Goal: Find specific page/section: Find specific page/section

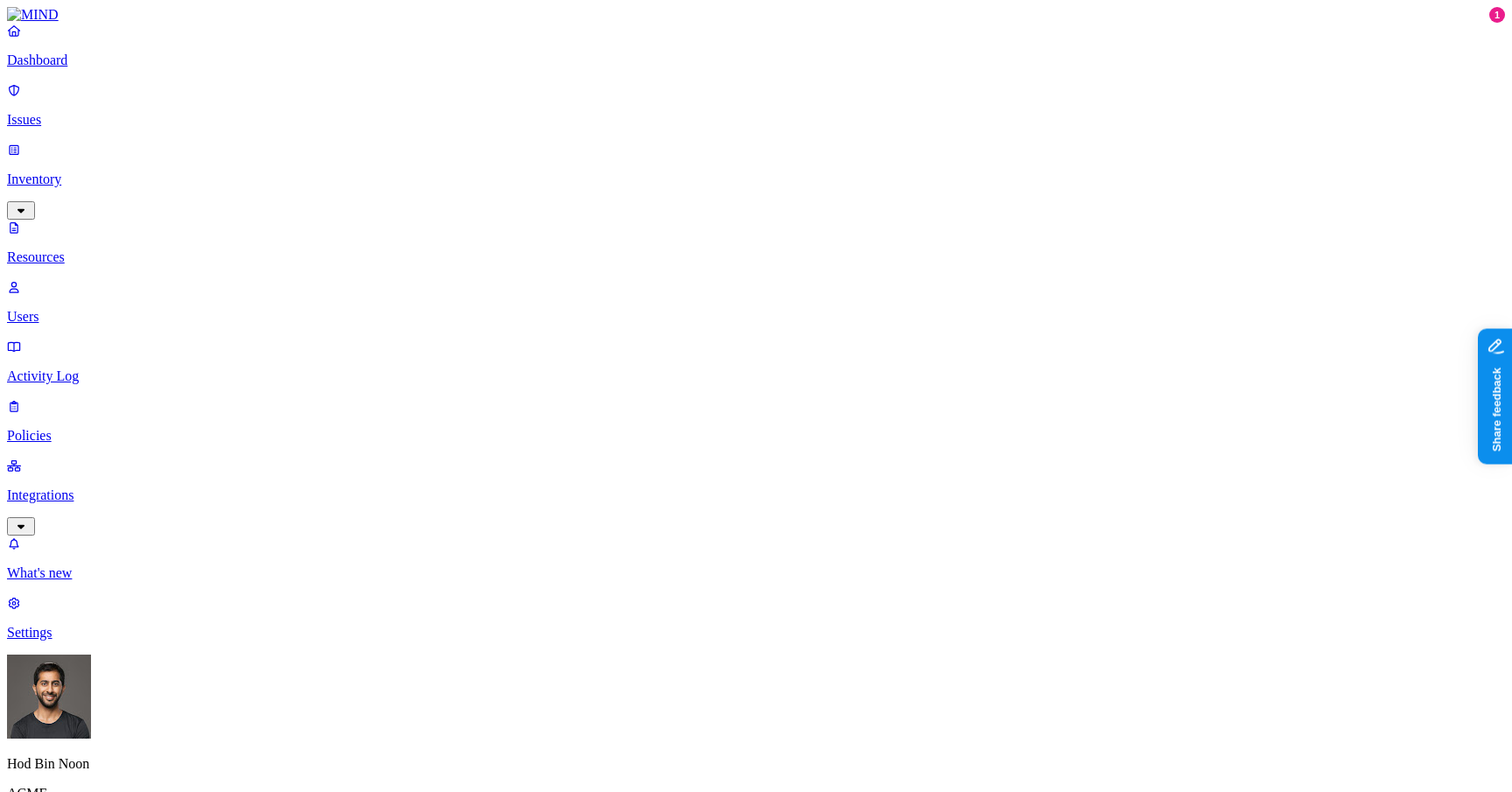
scroll to position [428, 0]
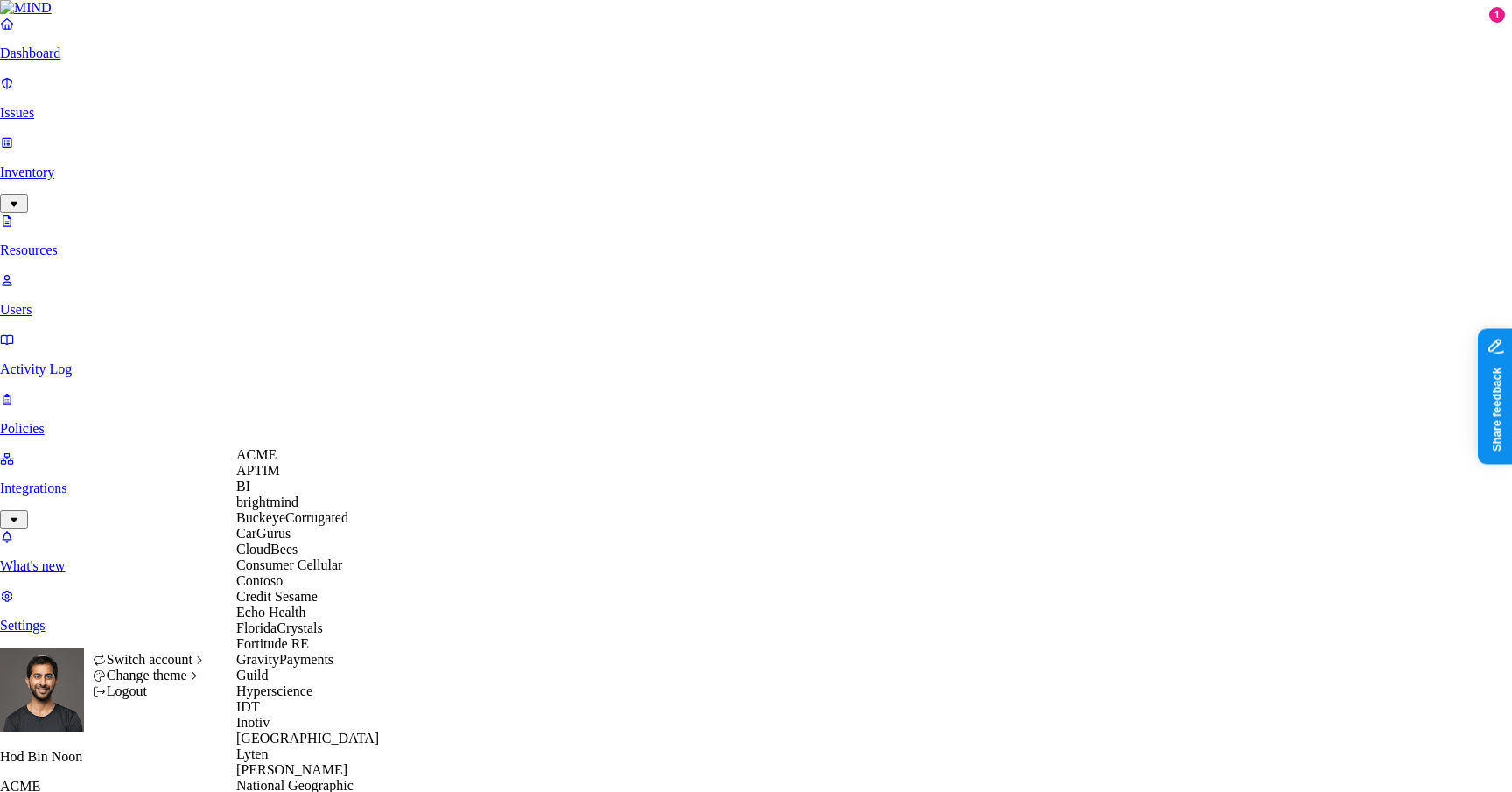
scroll to position [900, 0]
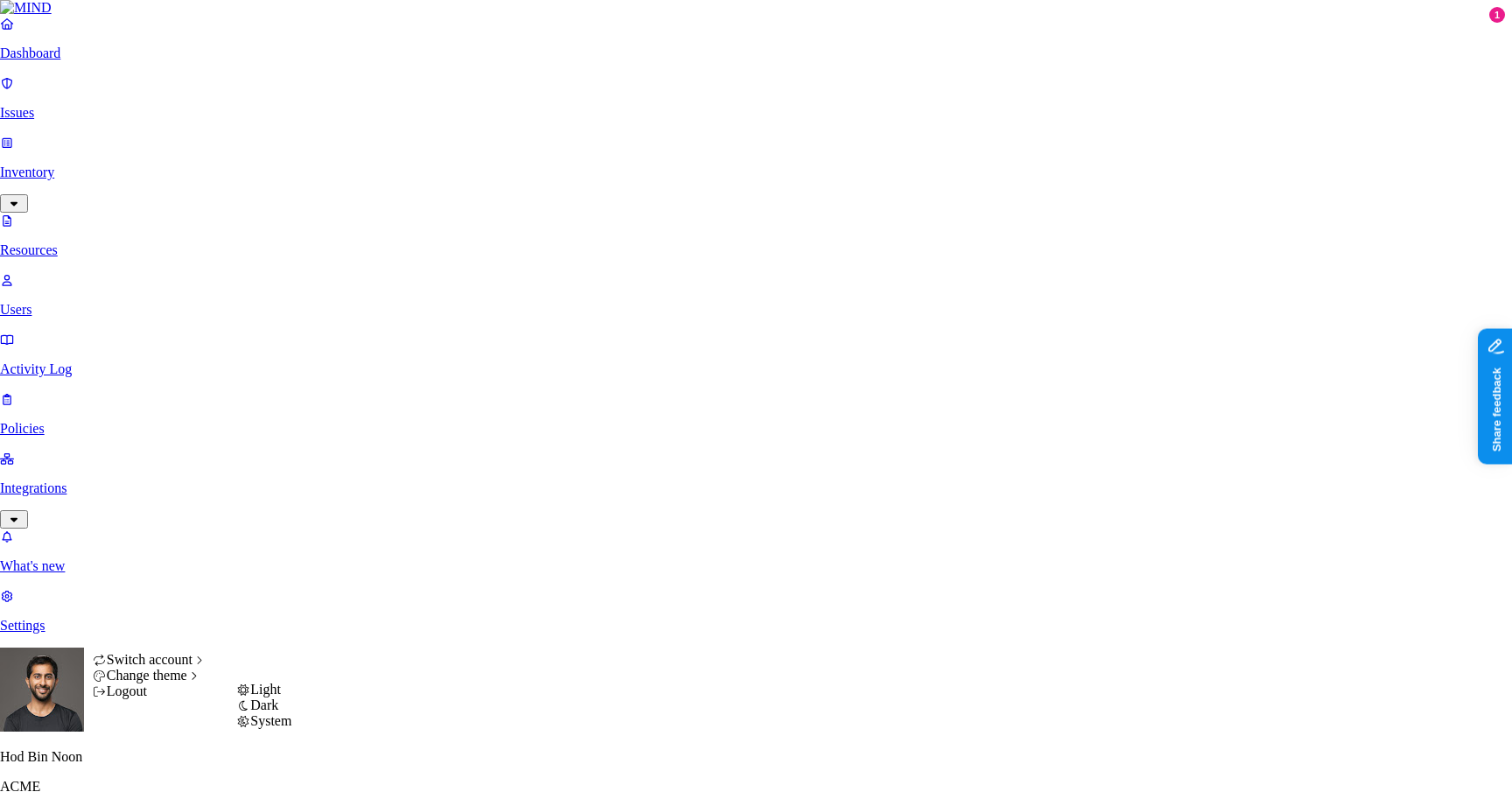
click at [278, 712] on span "Dark" at bounding box center [264, 704] width 28 height 15
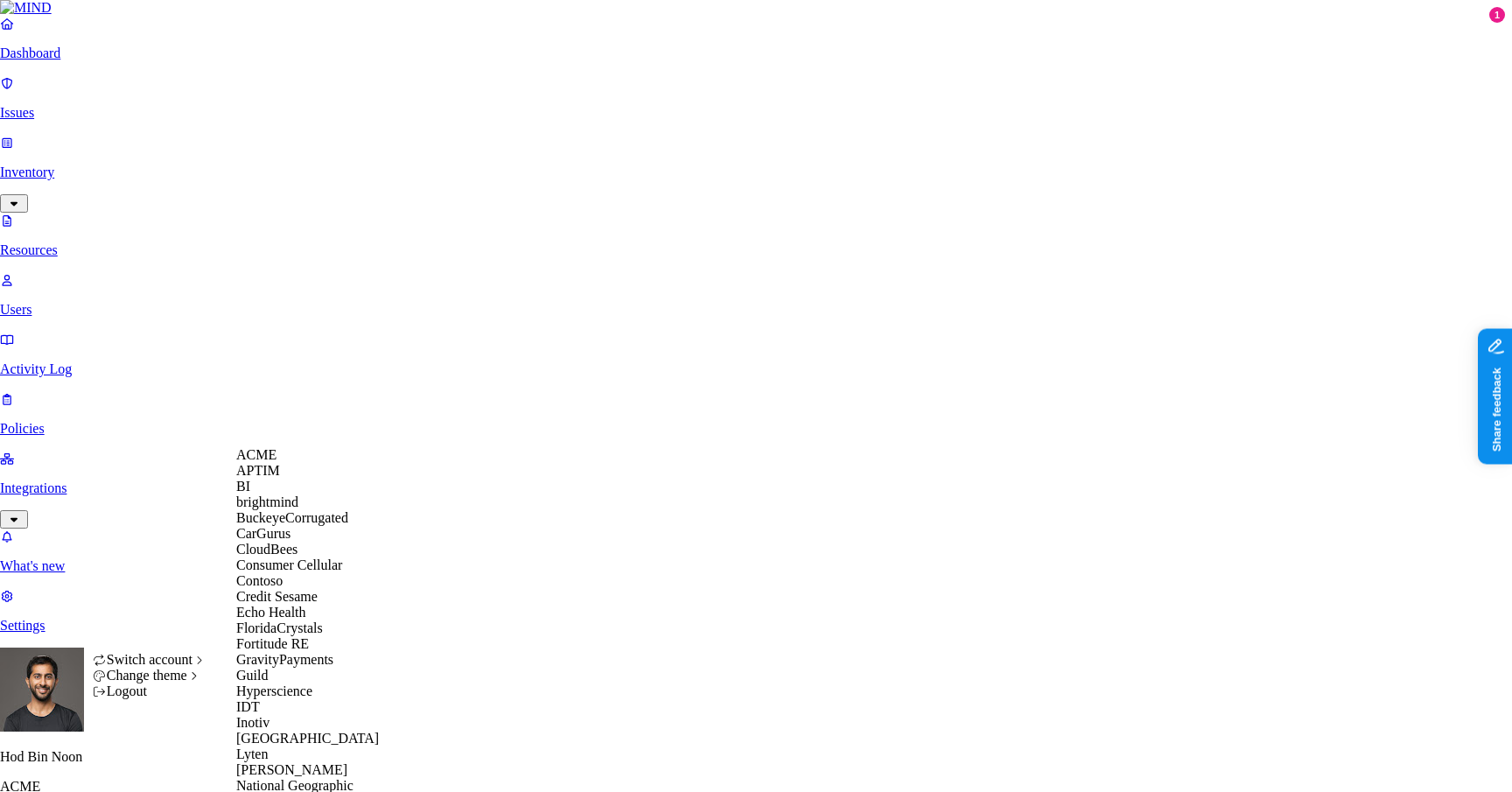
scroll to position [0, 0]
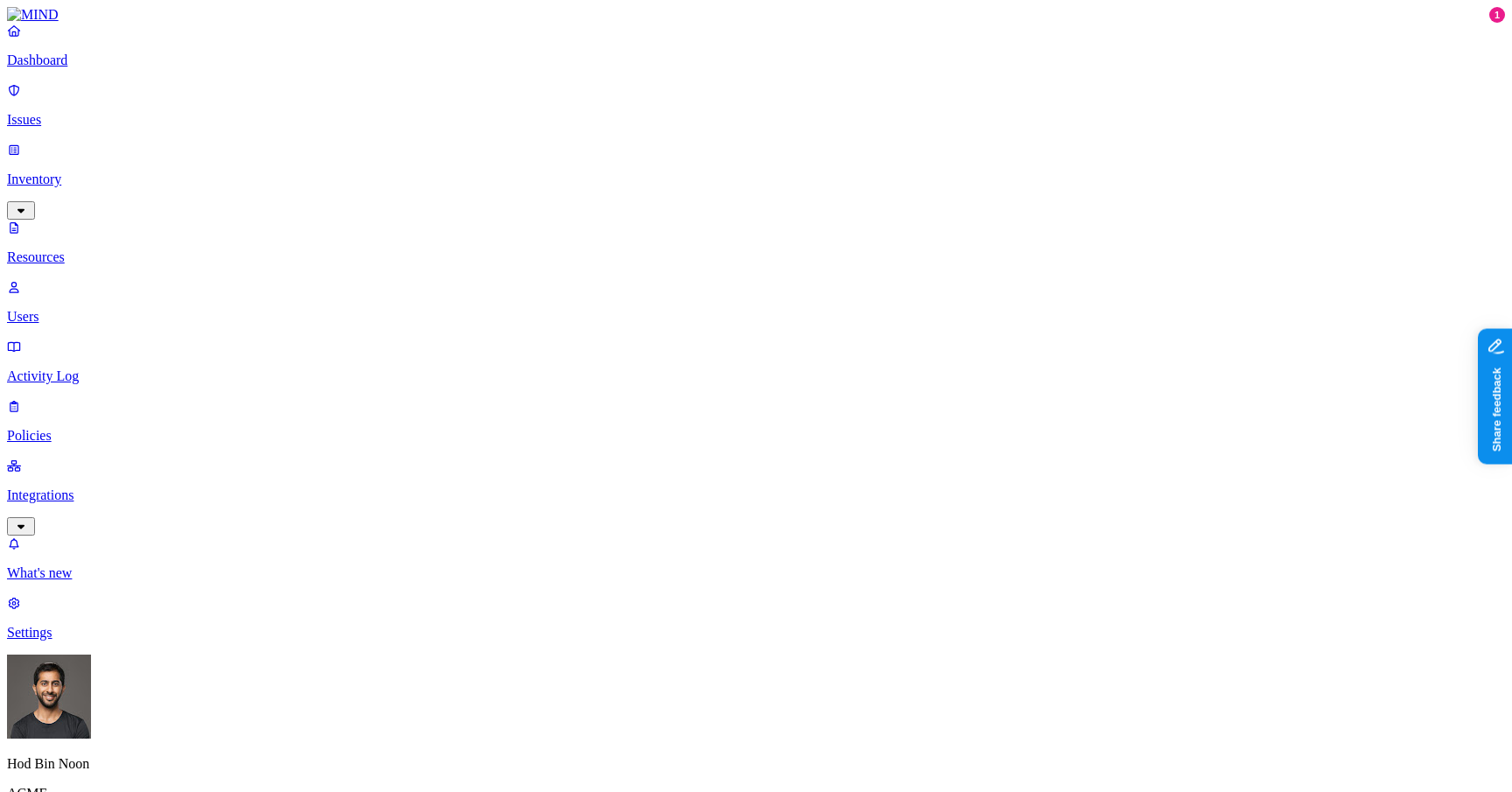
click at [65, 309] on p "Users" at bounding box center [756, 317] width 1498 height 16
click at [78, 249] on p "Resources" at bounding box center [756, 257] width 1498 height 16
click at [99, 309] on p "Users" at bounding box center [756, 317] width 1498 height 16
click at [100, 249] on p "Resources" at bounding box center [756, 257] width 1498 height 16
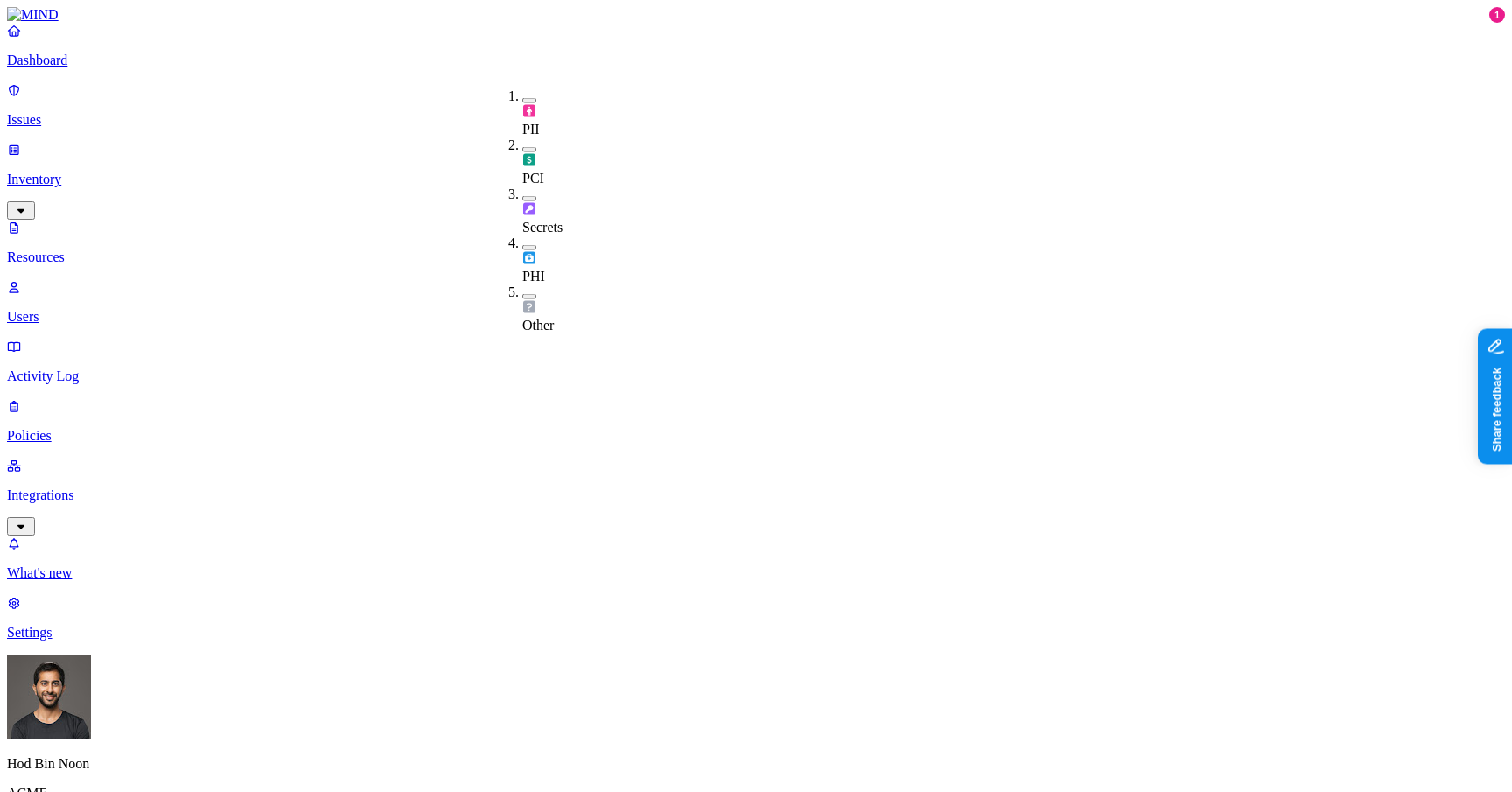
click at [547, 220] on span "Secrets" at bounding box center [542, 227] width 40 height 15
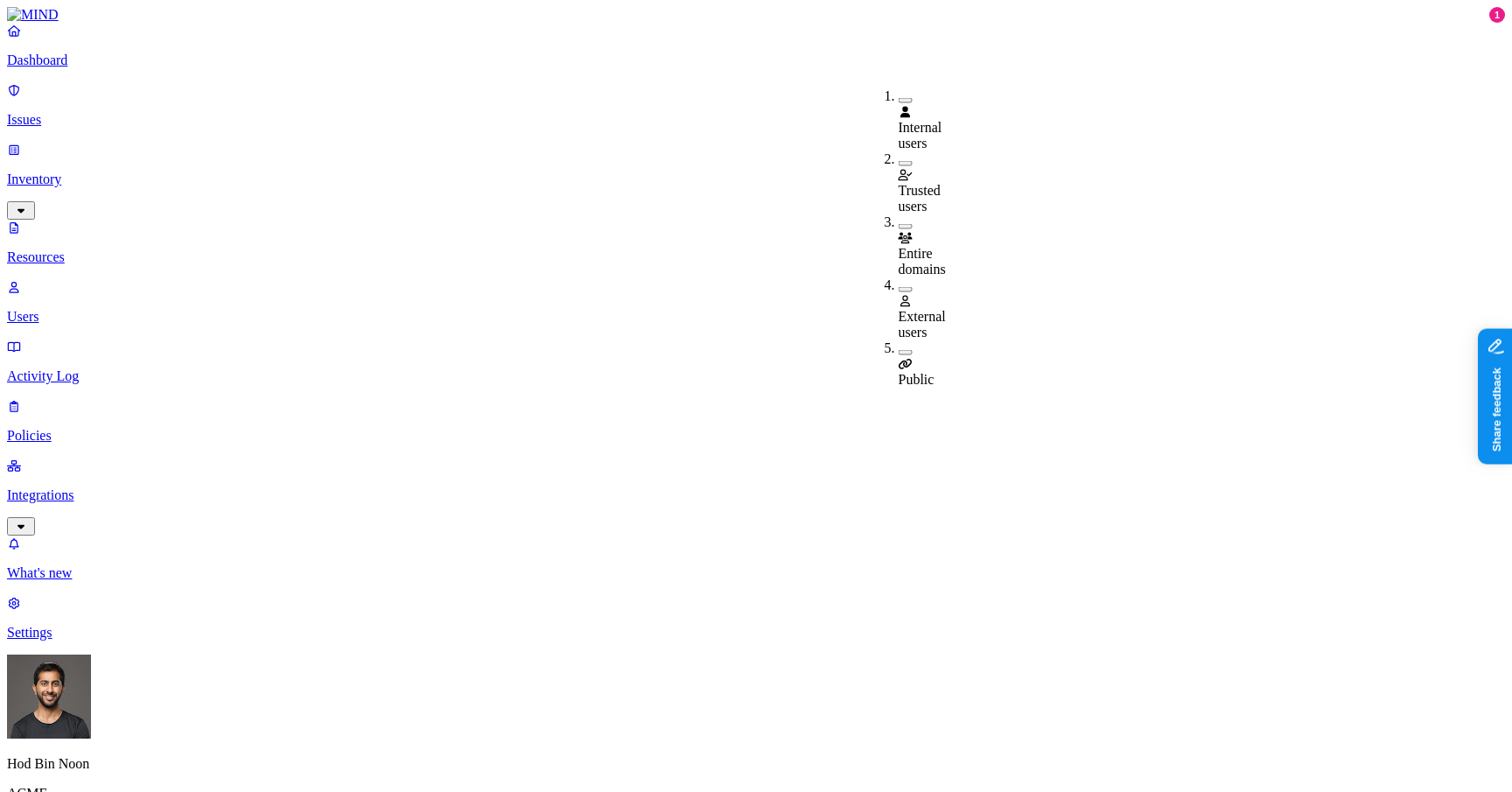
click at [903, 232] on icon at bounding box center [906, 238] width 14 height 12
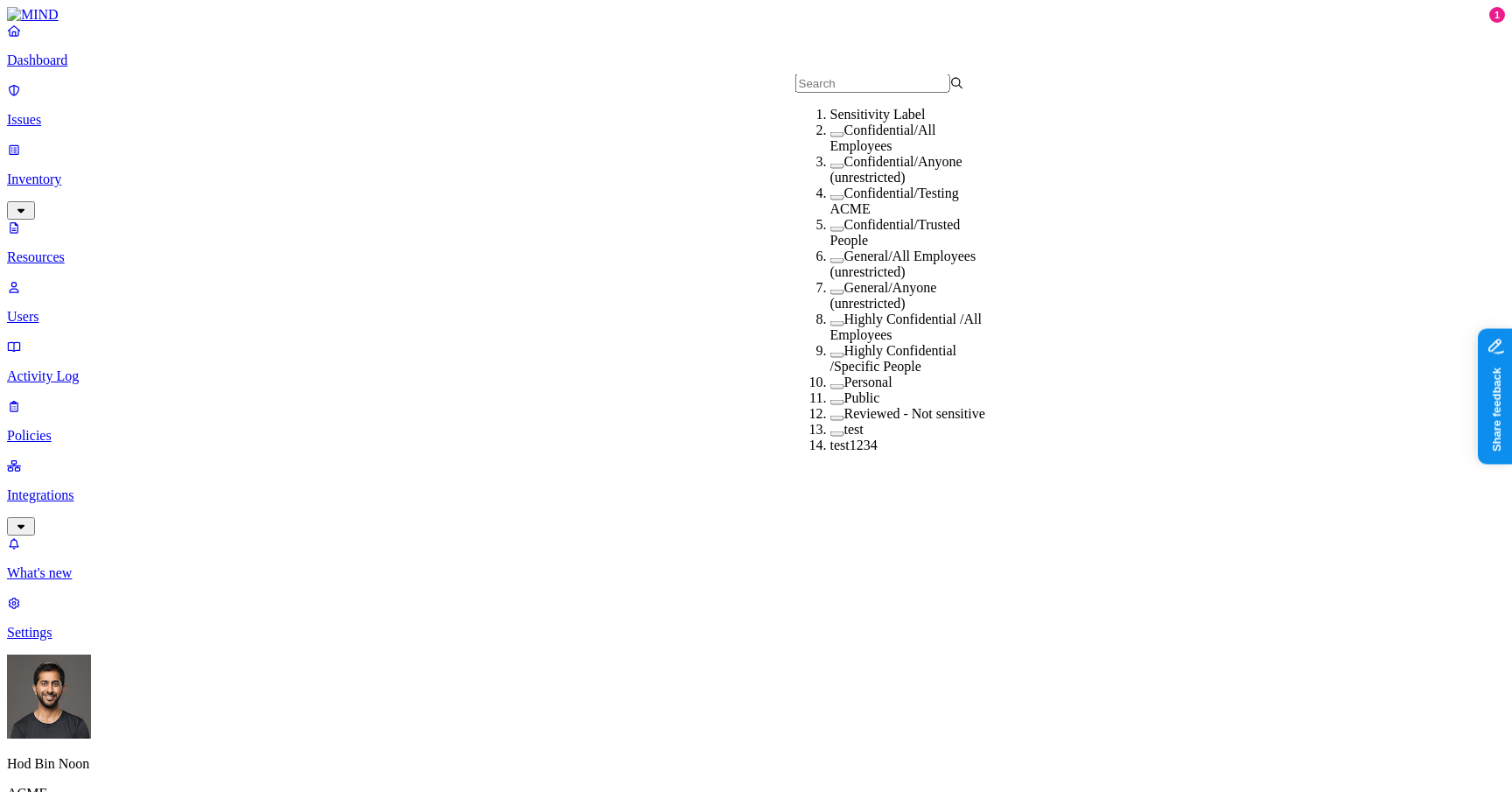
click at [842, 153] on label "Confidential/All Employees" at bounding box center [883, 138] width 106 height 30
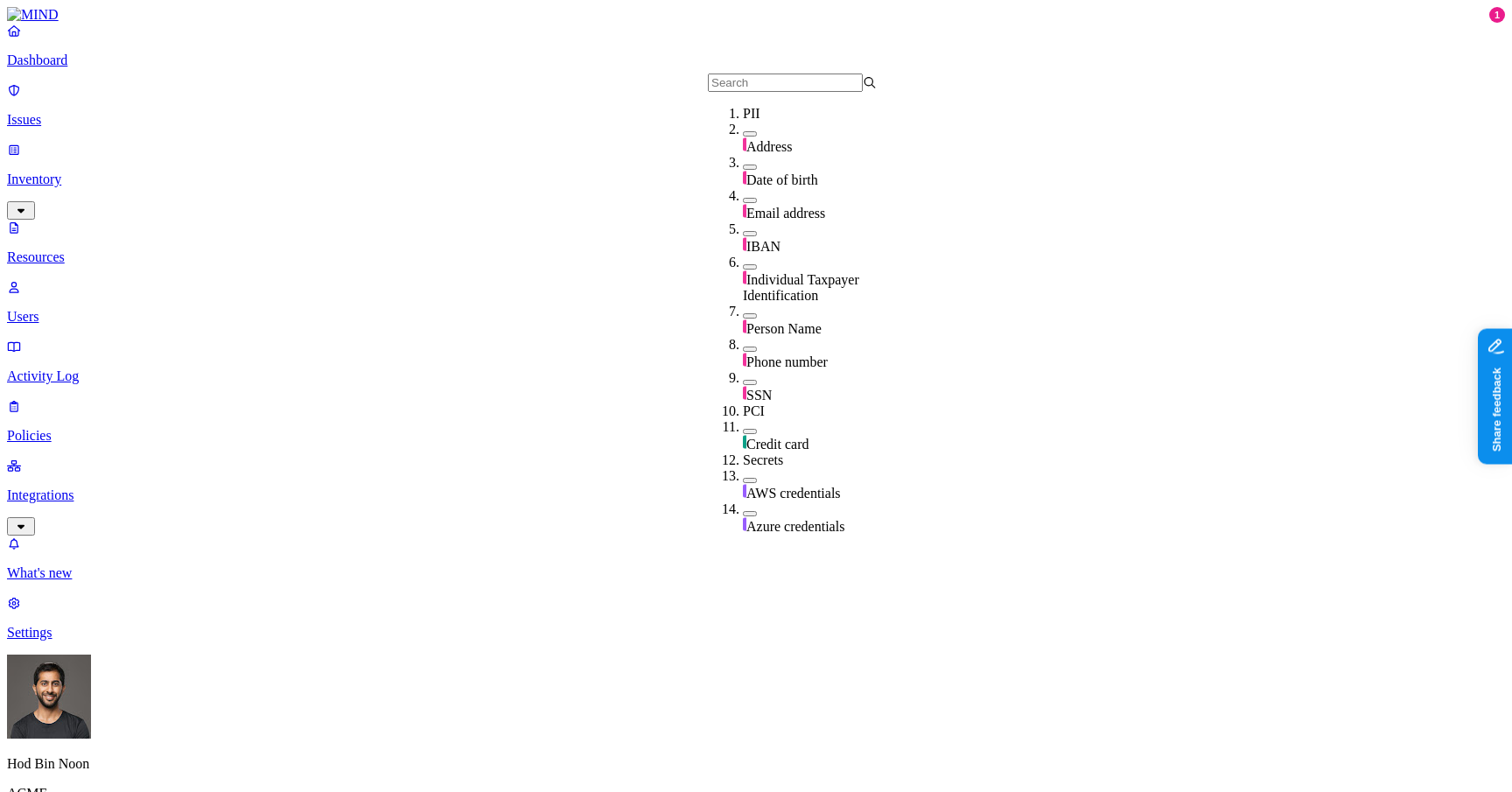
click at [786, 155] on div "Address" at bounding box center [827, 138] width 169 height 33
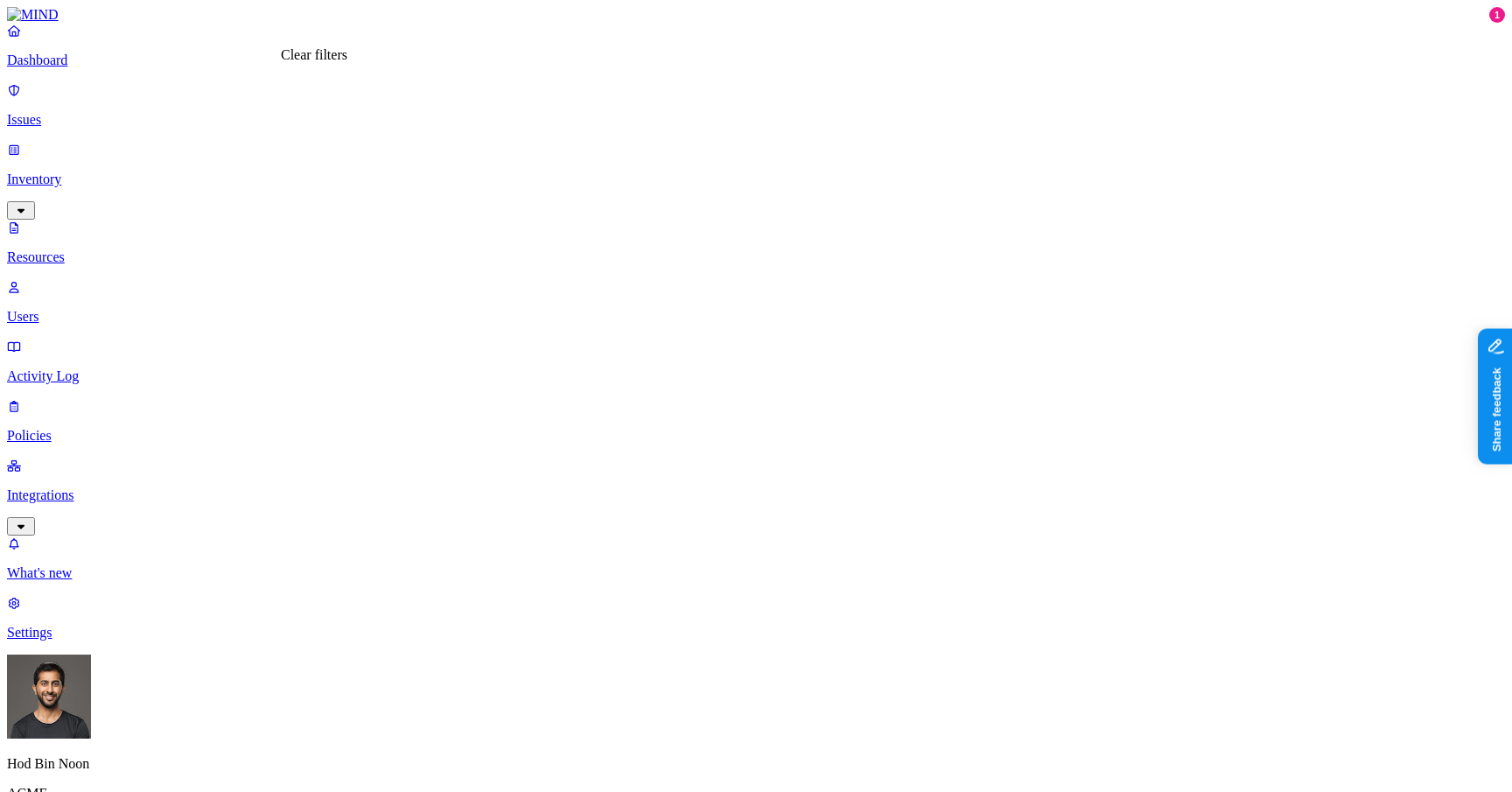
click at [76, 527] on nav "Dashboard Issues Inventory Resources Users Activity Log Policies Integrations W…" at bounding box center [756, 331] width 1498 height 618
click at [108, 581] on p "What's new" at bounding box center [756, 573] width 1498 height 16
click at [54, 581] on p "What's new" at bounding box center [756, 573] width 1498 height 16
click at [68, 581] on link "What's new" at bounding box center [756, 558] width 1498 height 46
